Goal: Task Accomplishment & Management: Manage account settings

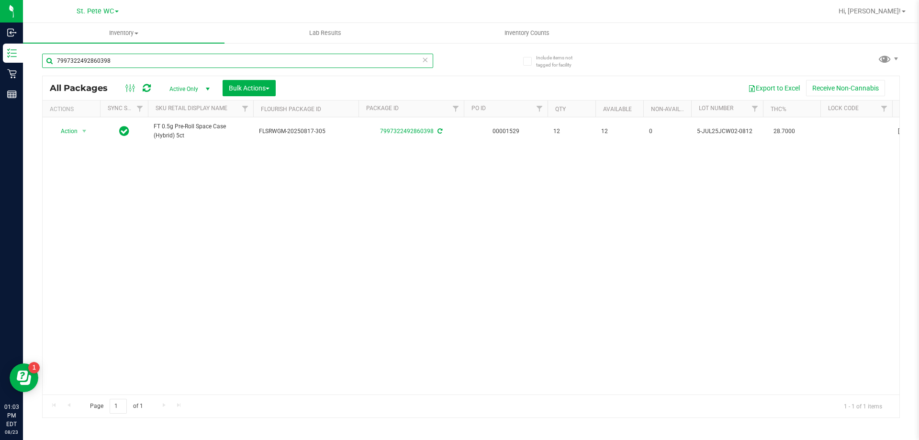
drag, startPoint x: 0, startPoint y: 0, endPoint x: 230, endPoint y: 61, distance: 237.6
click at [239, 61] on input "7997322492860398" at bounding box center [237, 61] width 391 height 14
click at [230, 61] on input "7997322492860398" at bounding box center [237, 61] width 391 height 14
click at [229, 60] on input "7997322492860398" at bounding box center [237, 61] width 391 height 14
click at [241, 81] on button "Bulk Actions" at bounding box center [248, 88] width 53 height 16
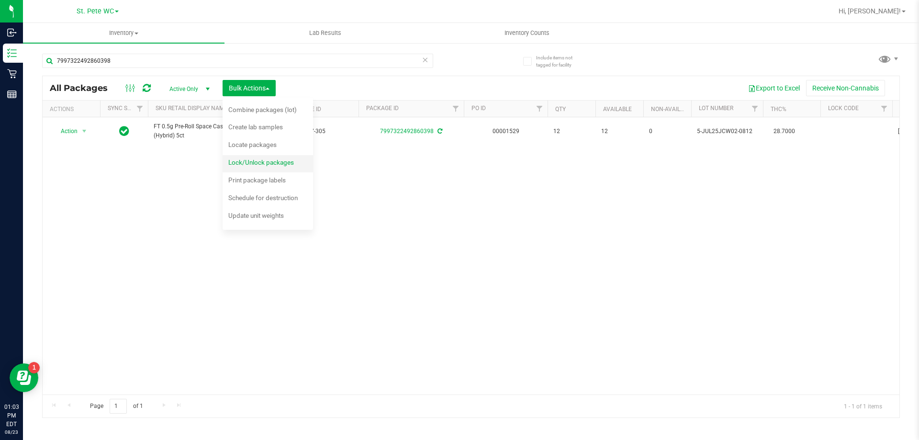
click at [260, 167] on div "Lock/Unlock packages" at bounding box center [267, 163] width 78 height 15
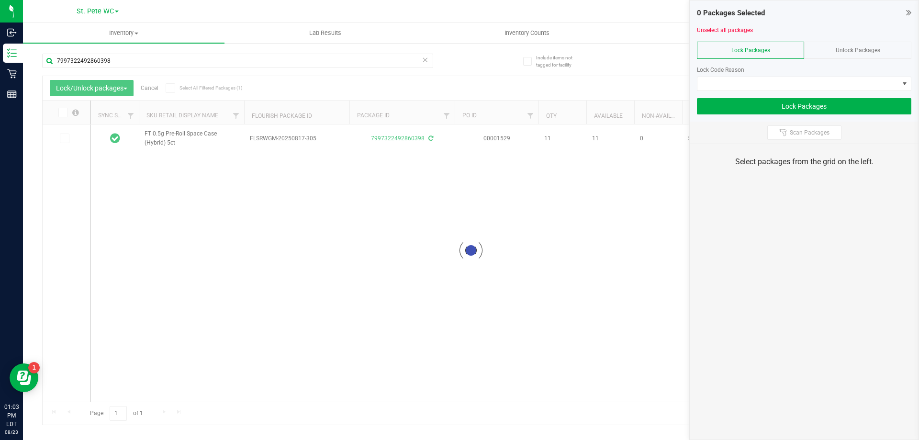
click at [844, 55] on div "Unlock Packages" at bounding box center [857, 50] width 107 height 17
click at [856, 49] on span "Unlock Packages" at bounding box center [857, 50] width 44 height 7
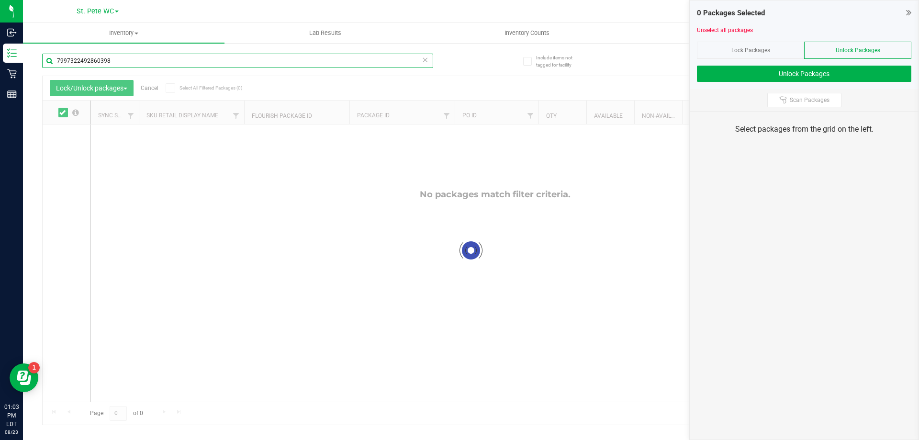
click at [389, 62] on input "7997322492860398" at bounding box center [237, 61] width 391 height 14
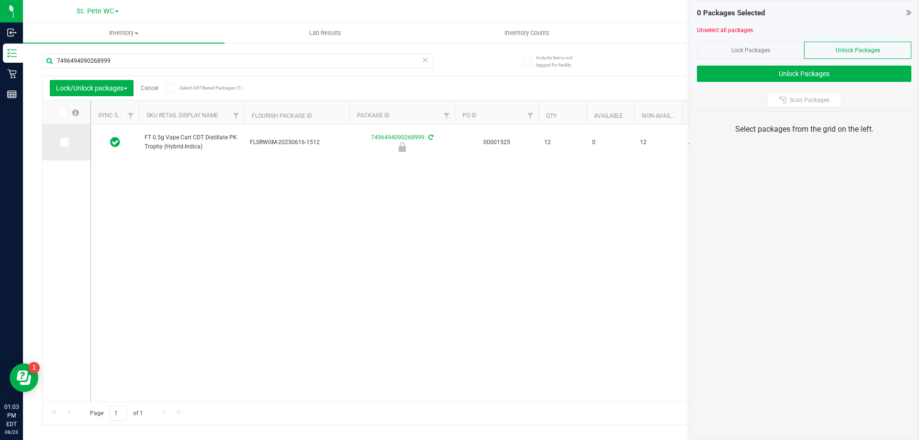
click at [64, 142] on icon at bounding box center [64, 142] width 6 height 0
click at [0, 0] on input "checkbox" at bounding box center [0, 0] width 0 height 0
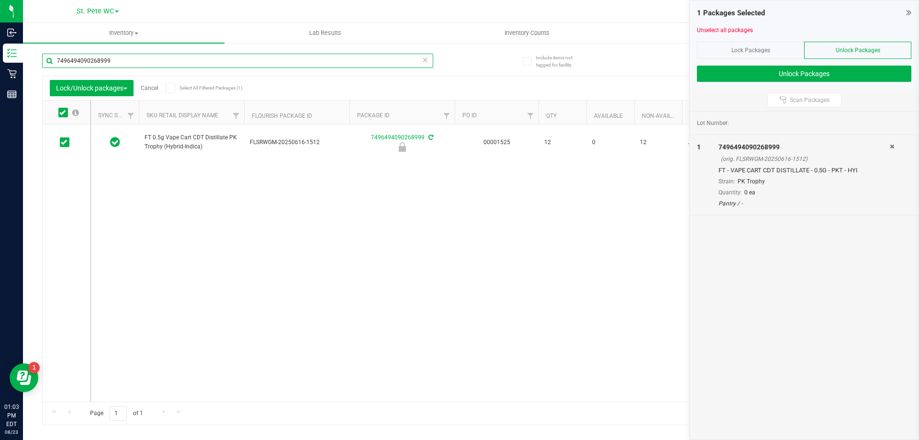
click at [302, 60] on input "7496494090268999" at bounding box center [237, 61] width 391 height 14
click at [307, 59] on input "7496494090268999" at bounding box center [237, 61] width 391 height 14
click at [305, 59] on input "7496494090268999" at bounding box center [237, 61] width 391 height 14
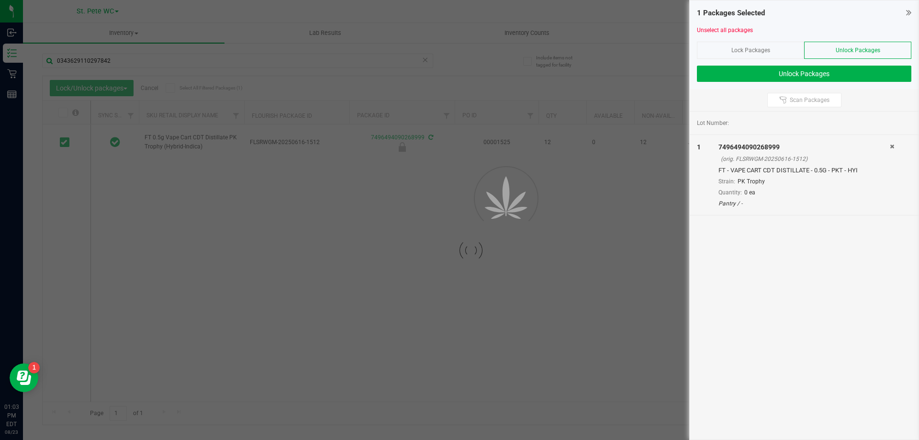
click at [208, 291] on div "FT 0.5g Vape Cart CDT Distillate PK Trophy (Hybrid-Indica) FLSRWGM-20250616-151…" at bounding box center [495, 262] width 808 height 277
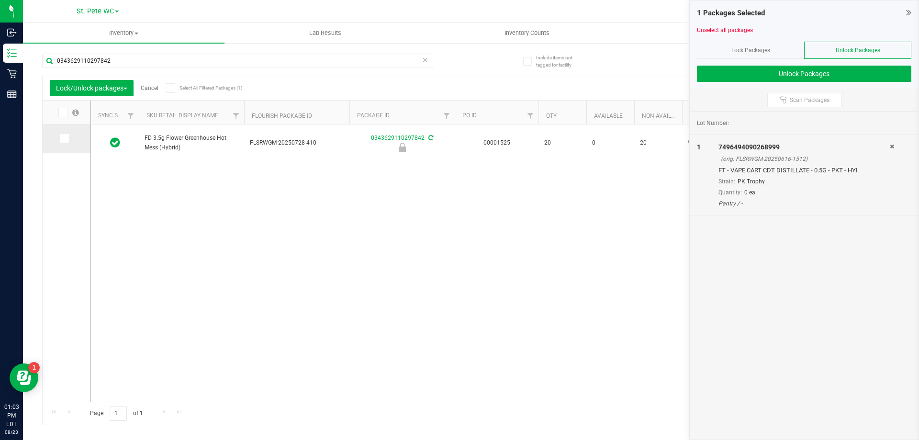
click at [64, 138] on icon at bounding box center [64, 138] width 6 height 0
click at [0, 0] on input "checkbox" at bounding box center [0, 0] width 0 height 0
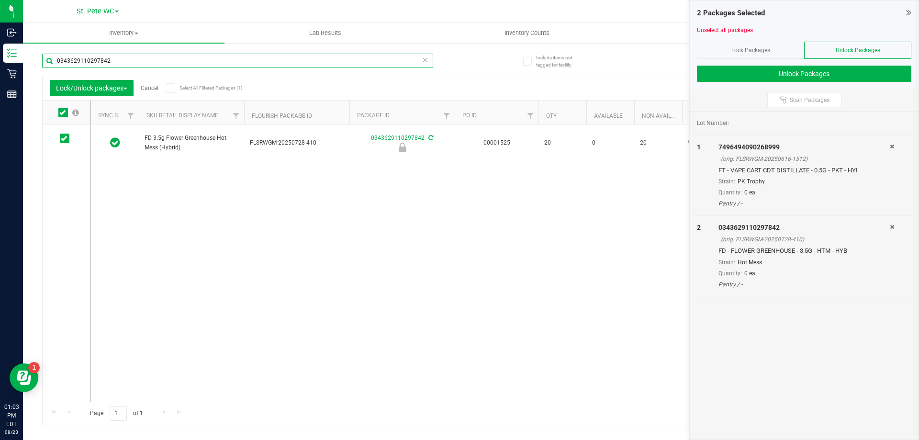
click at [162, 62] on input "0343629110297842" at bounding box center [237, 61] width 391 height 14
click at [165, 60] on input "0343629110297842" at bounding box center [237, 61] width 391 height 14
click at [168, 60] on input "0343629110297842" at bounding box center [237, 61] width 391 height 14
type input "3464036784842551"
click at [174, 254] on div "HT 100mg Milk Chocolate Caramel Bar (THC) FLSRWGM-20250722-340 3464036784842551…" at bounding box center [495, 262] width 808 height 277
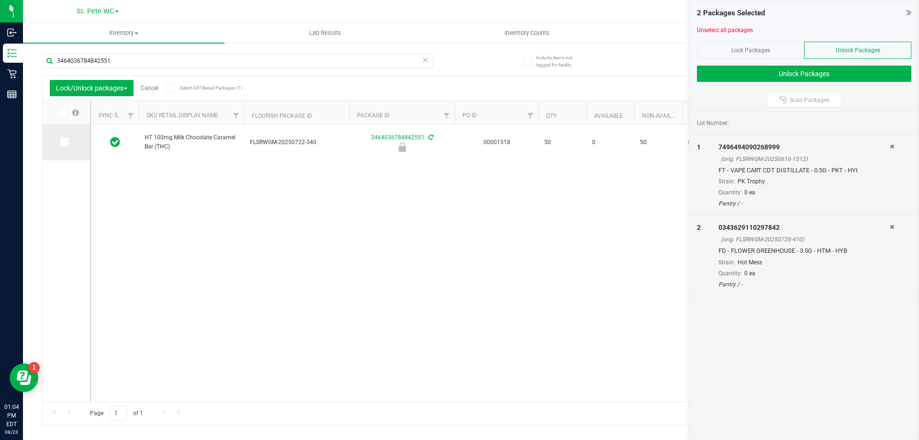
click at [61, 142] on icon at bounding box center [64, 142] width 6 height 0
click at [0, 0] on input "checkbox" at bounding box center [0, 0] width 0 height 0
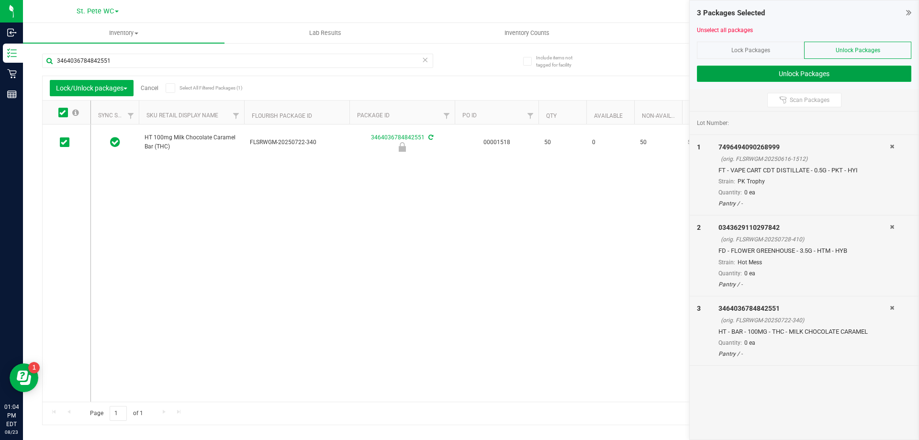
click at [755, 67] on button "Unlock Packages" at bounding box center [804, 74] width 214 height 16
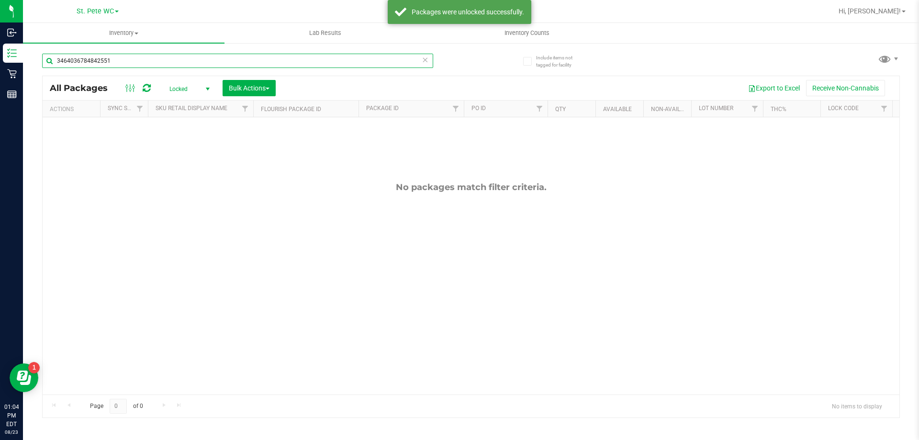
click at [122, 55] on input "3464036784842551" at bounding box center [237, 61] width 391 height 14
click at [130, 58] on input "3464036784842551" at bounding box center [237, 61] width 391 height 14
click at [134, 59] on input "3464036784842551" at bounding box center [237, 61] width 391 height 14
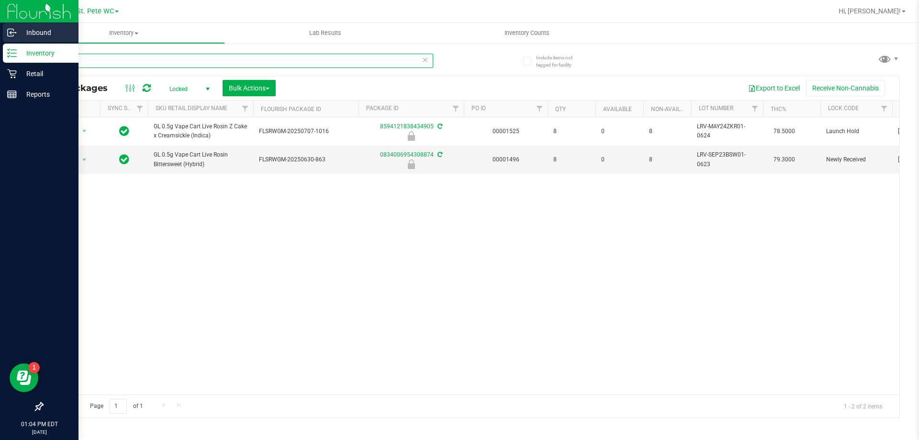
type input "lrv"
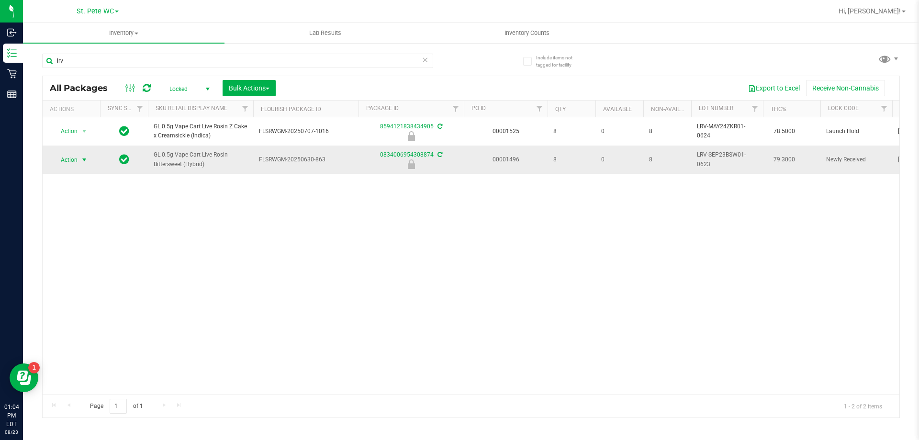
click at [79, 163] on span "select" at bounding box center [84, 159] width 12 height 13
click at [69, 266] on li "Unlock package" at bounding box center [83, 273] width 61 height 14
